Goal: Find specific page/section: Find specific page/section

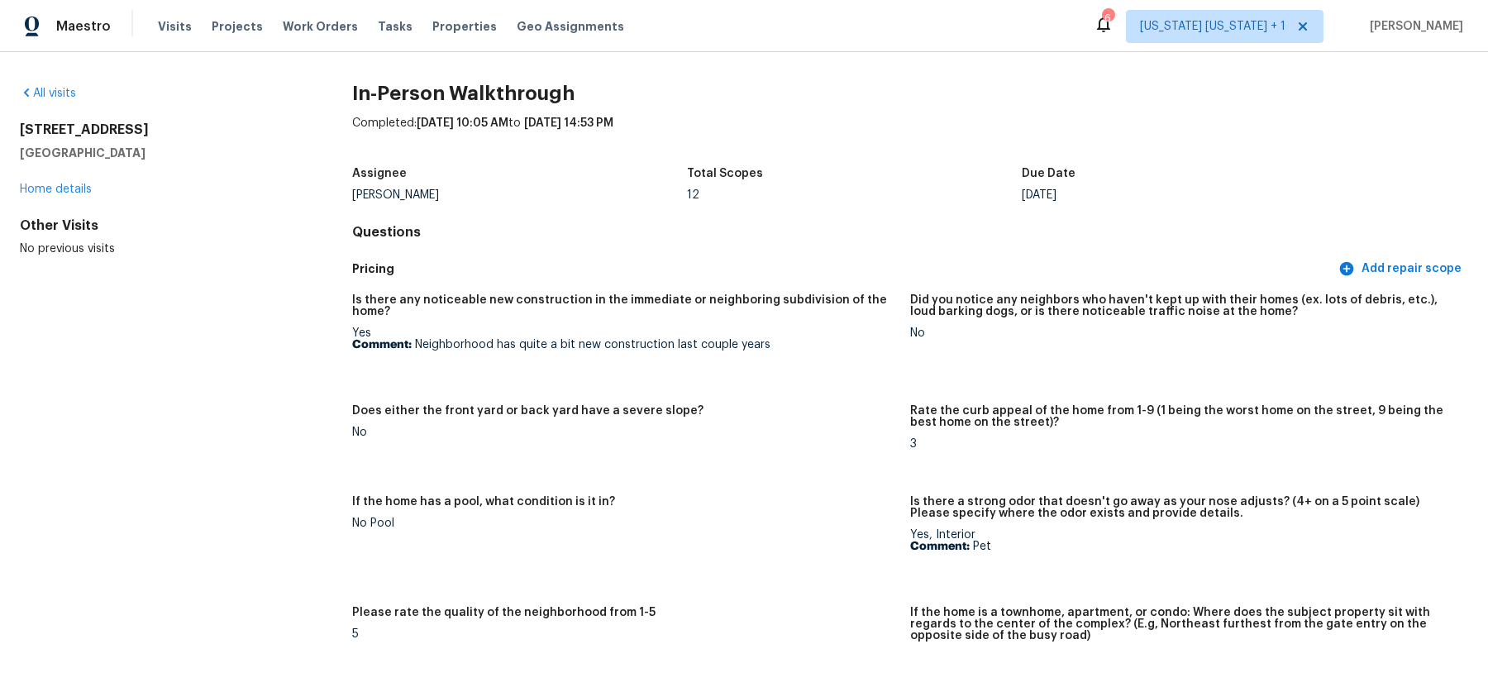
scroll to position [3454, 0]
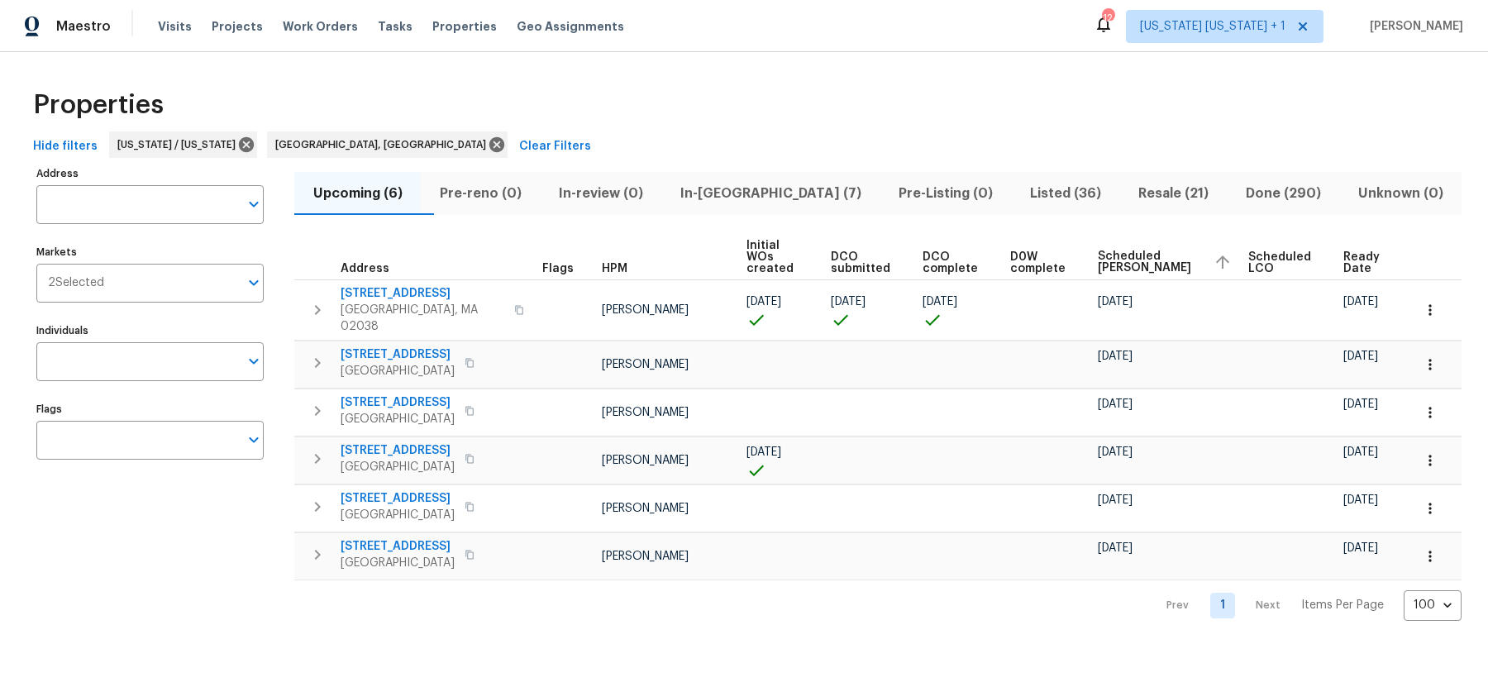
click at [733, 197] on span "In-reno (7)" at bounding box center [770, 193] width 198 height 23
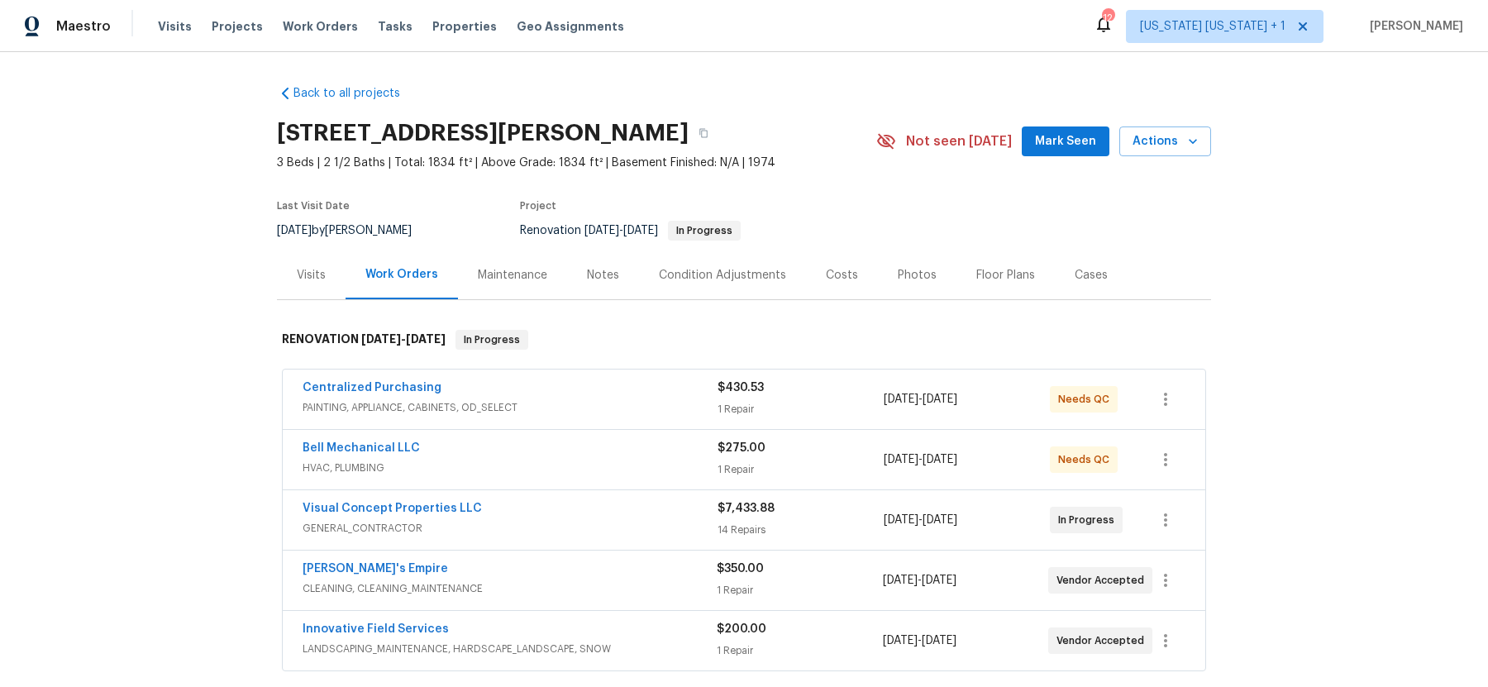
scroll to position [48, 0]
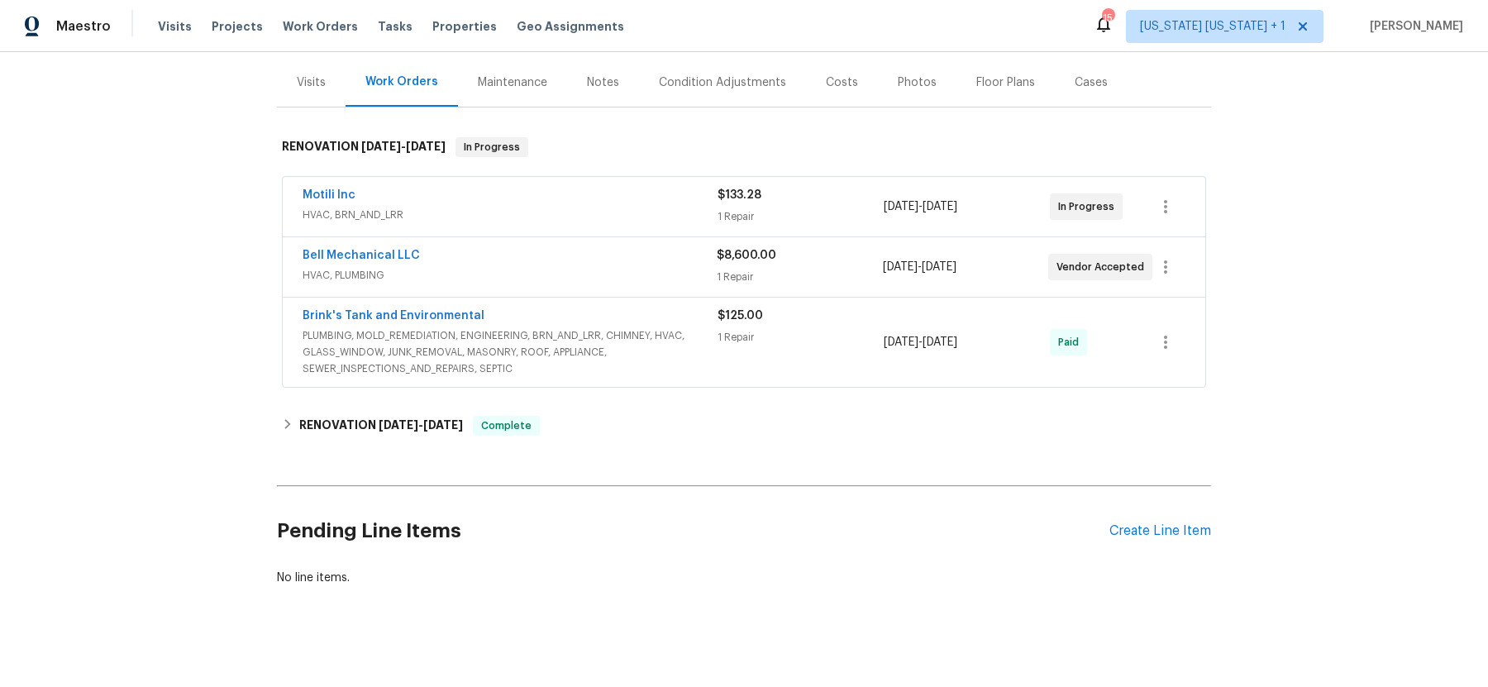
scroll to position [195, 0]
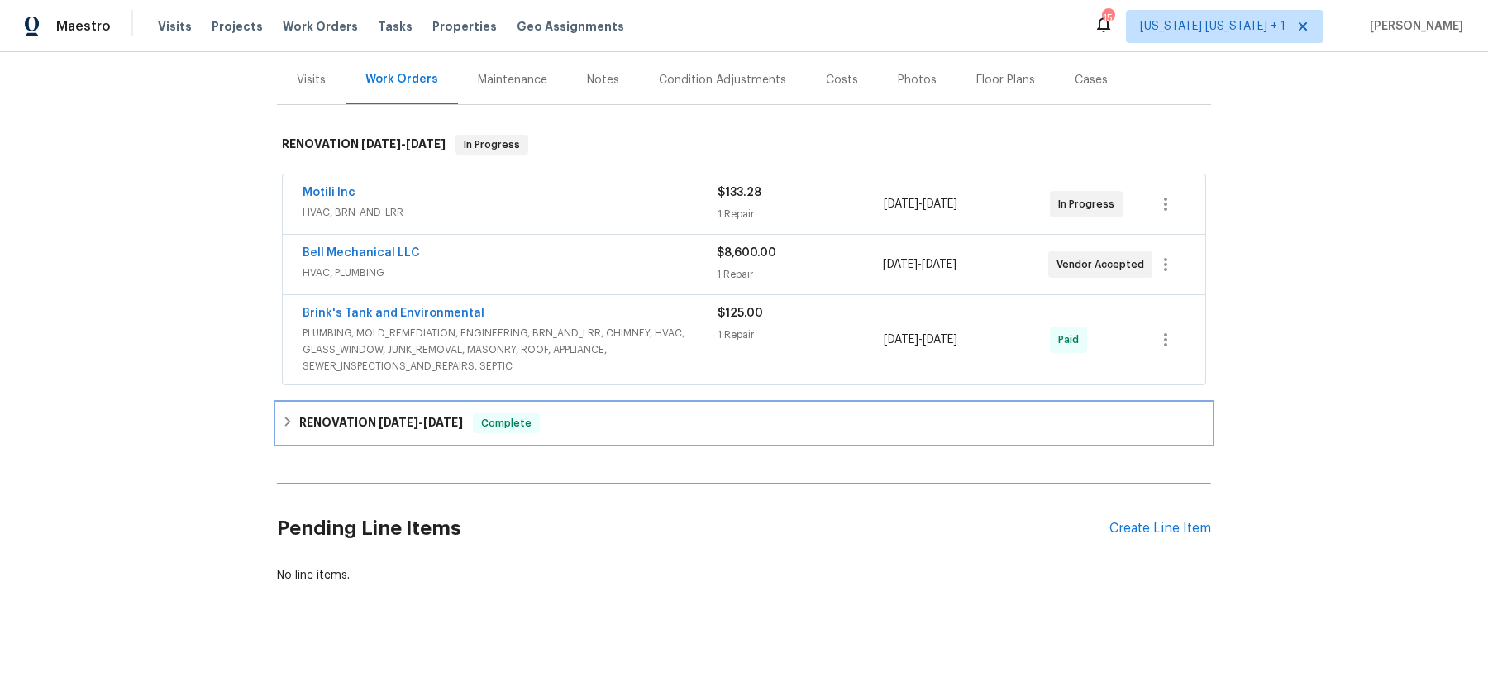
click at [283, 421] on icon at bounding box center [288, 422] width 12 height 12
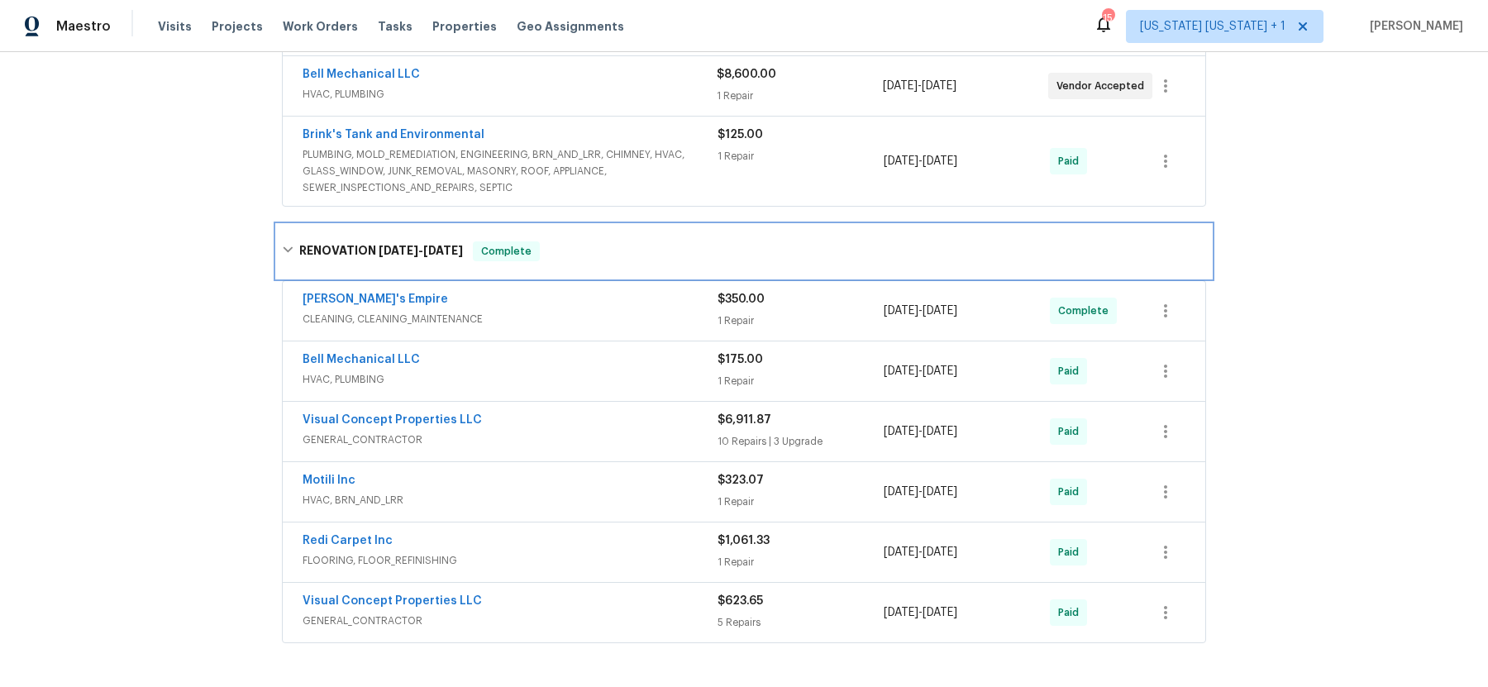
scroll to position [354, 0]
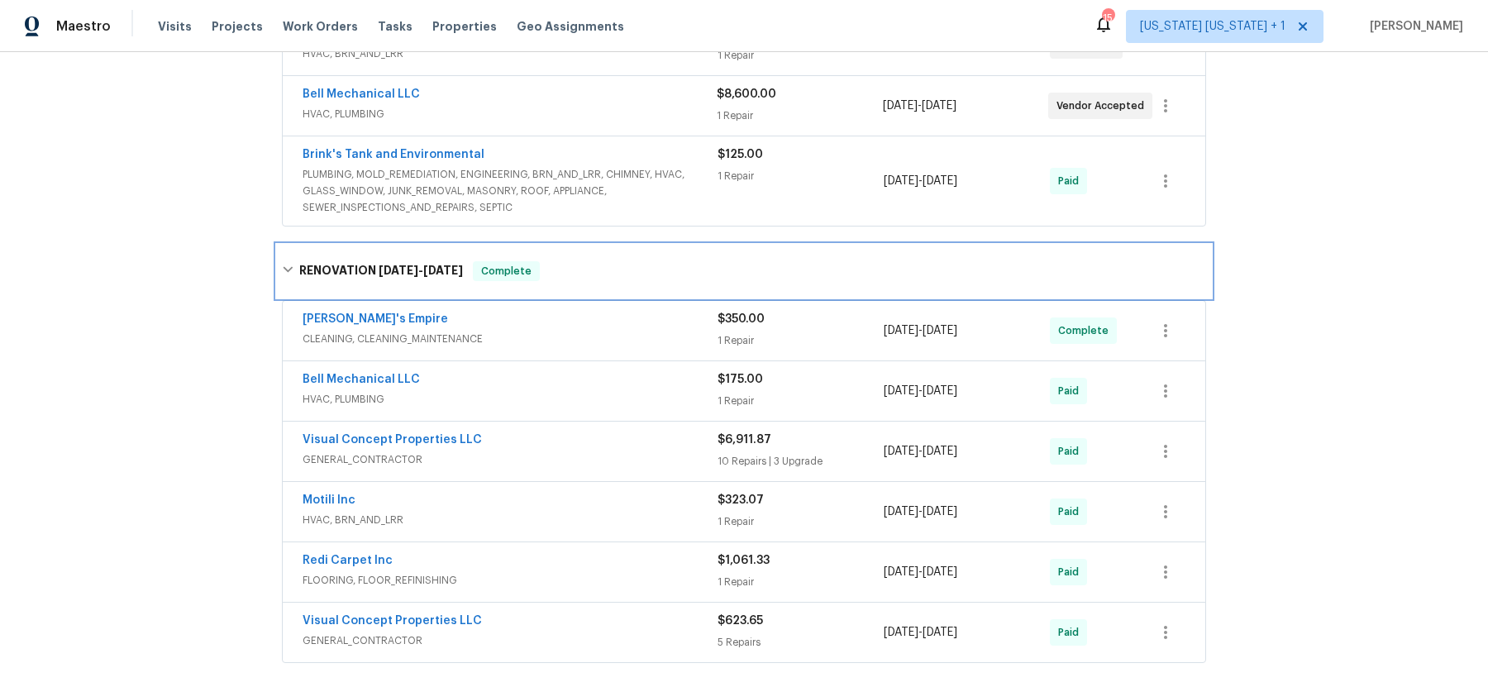
click at [289, 271] on icon at bounding box center [288, 270] width 12 height 12
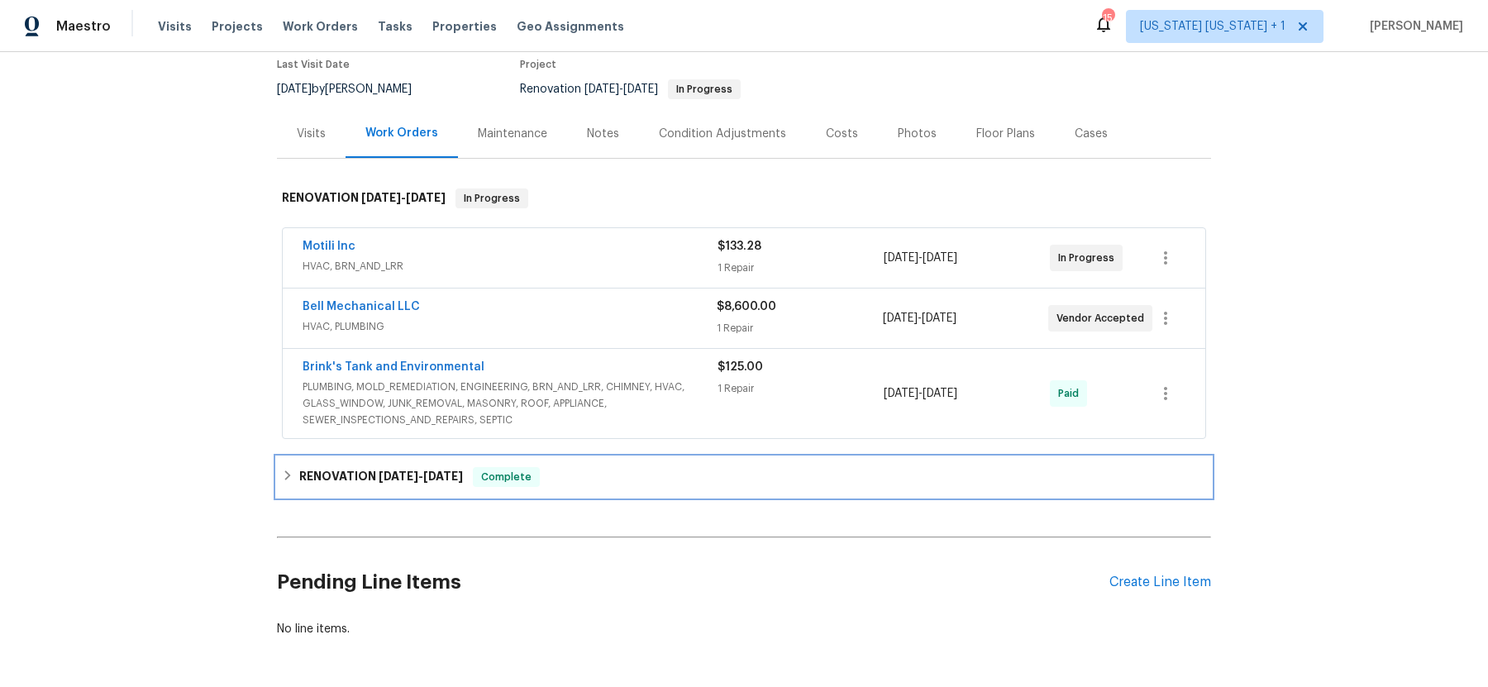
scroll to position [0, 0]
